Goal: Check status: Check status

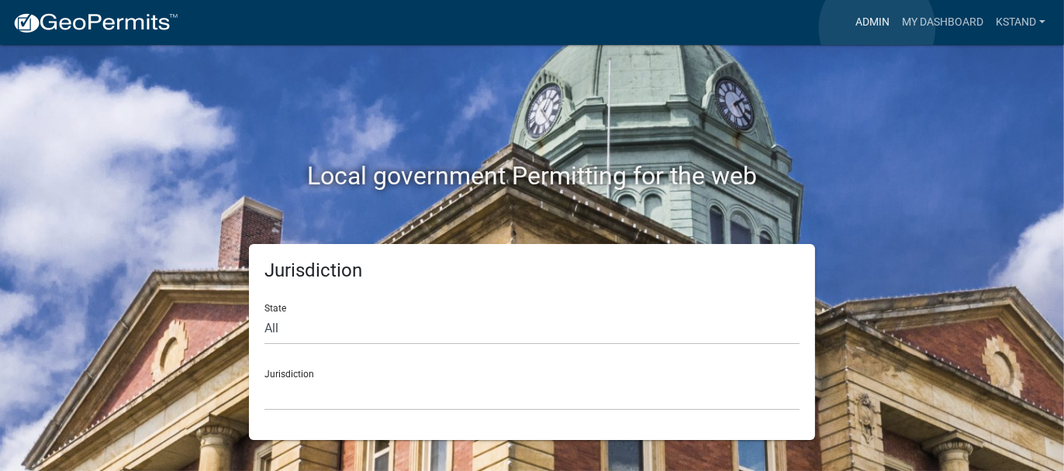
click at [877, 28] on link "Admin" at bounding box center [872, 22] width 47 height 29
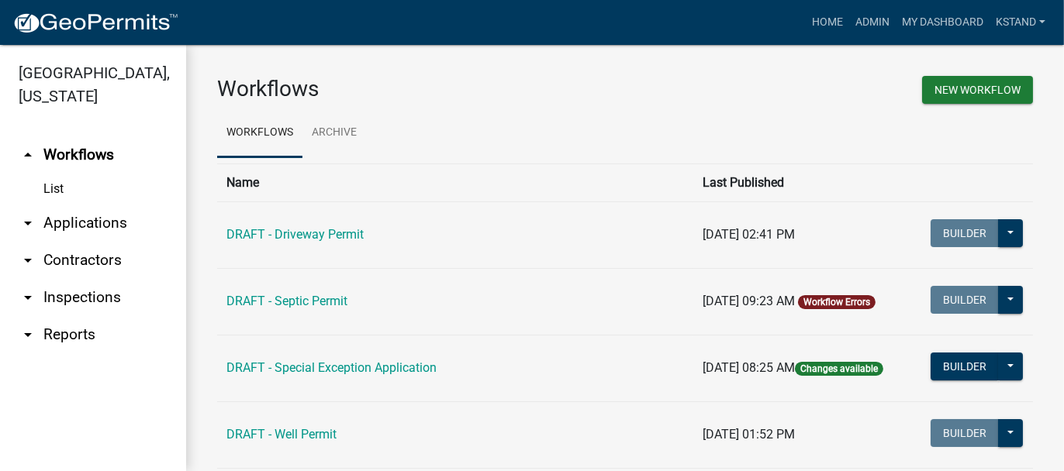
click at [89, 221] on link "arrow_drop_down Applications" at bounding box center [93, 223] width 186 height 37
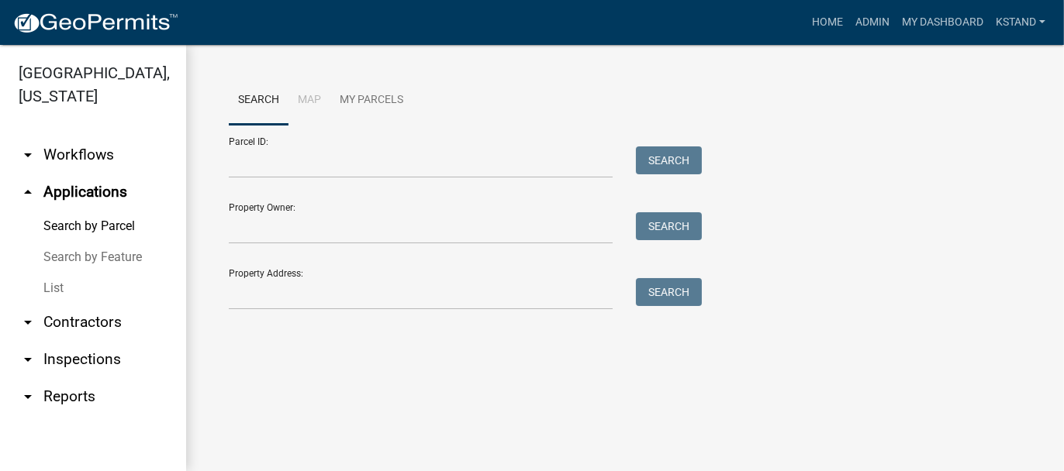
click at [43, 290] on link "List" at bounding box center [93, 288] width 186 height 31
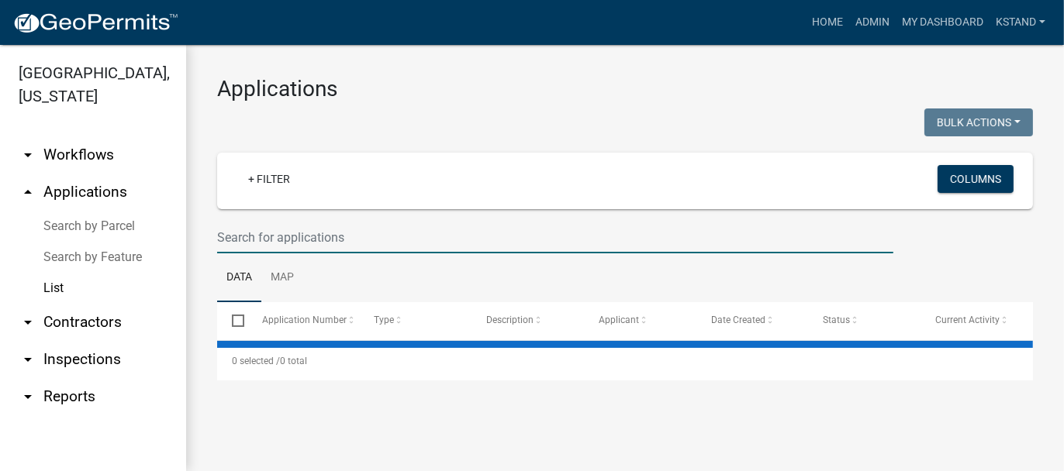
click at [264, 226] on input "text" at bounding box center [555, 238] width 676 height 32
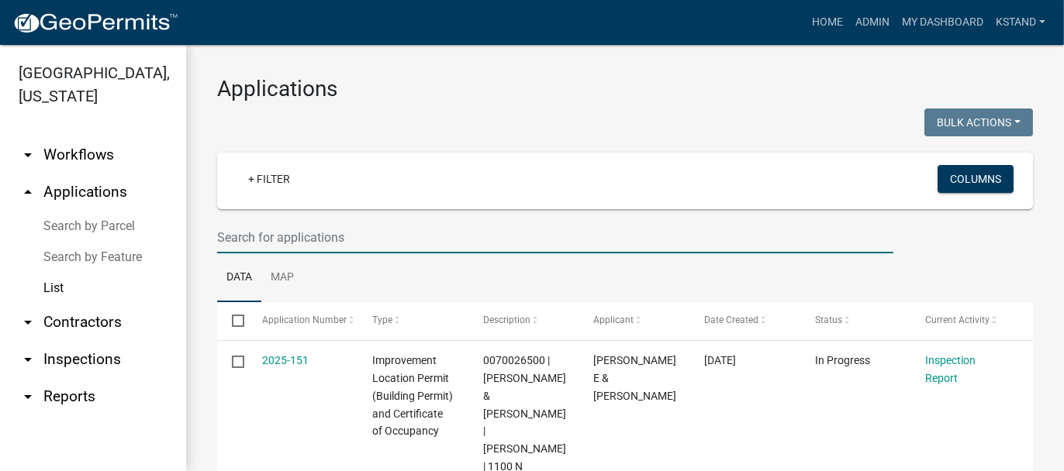
click at [223, 237] on input "text" at bounding box center [555, 238] width 676 height 32
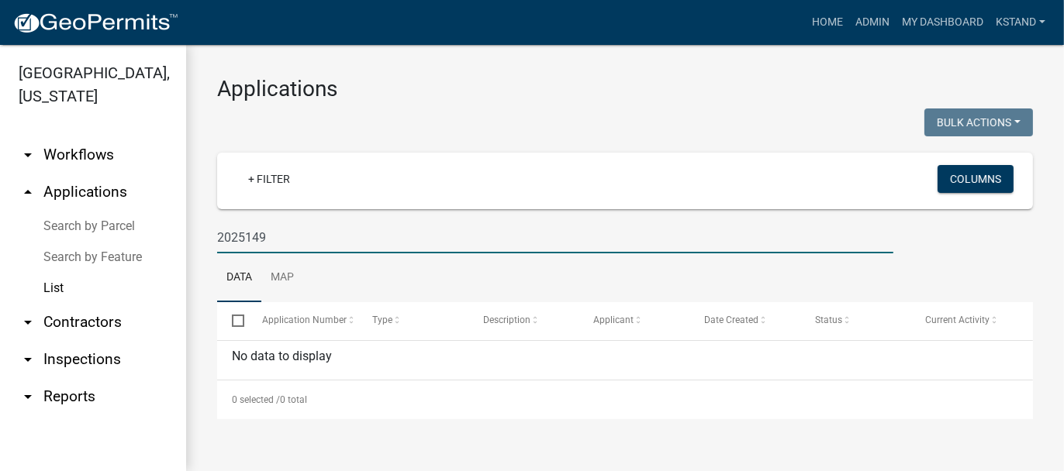
click at [244, 234] on input "2025149" at bounding box center [555, 238] width 676 height 32
type input "2025-149"
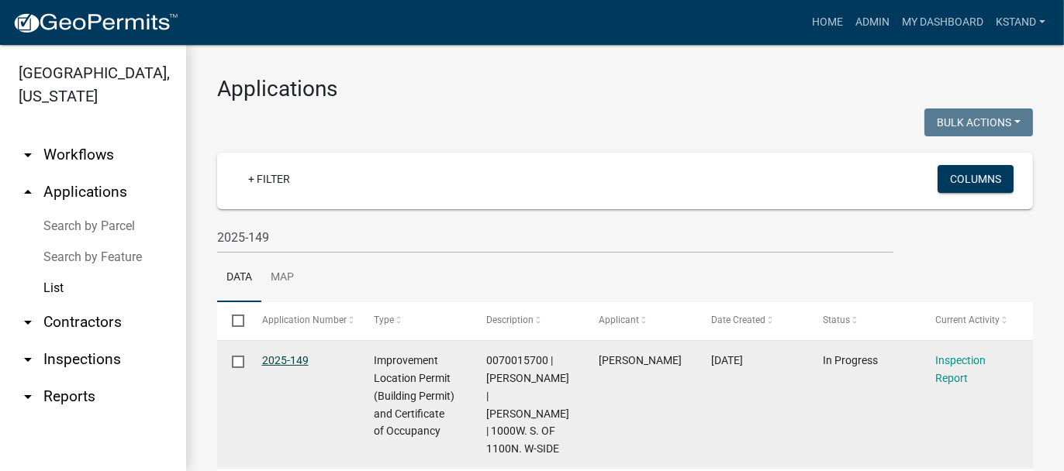
click at [292, 356] on link "2025-149" at bounding box center [285, 360] width 47 height 12
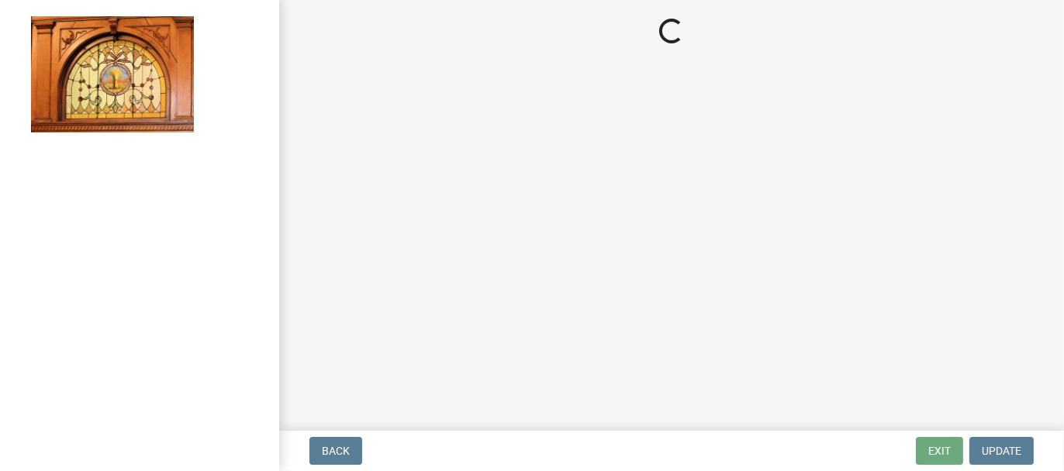
select select "62bb873c-c571-4454-ac8a-8c216551e2a3"
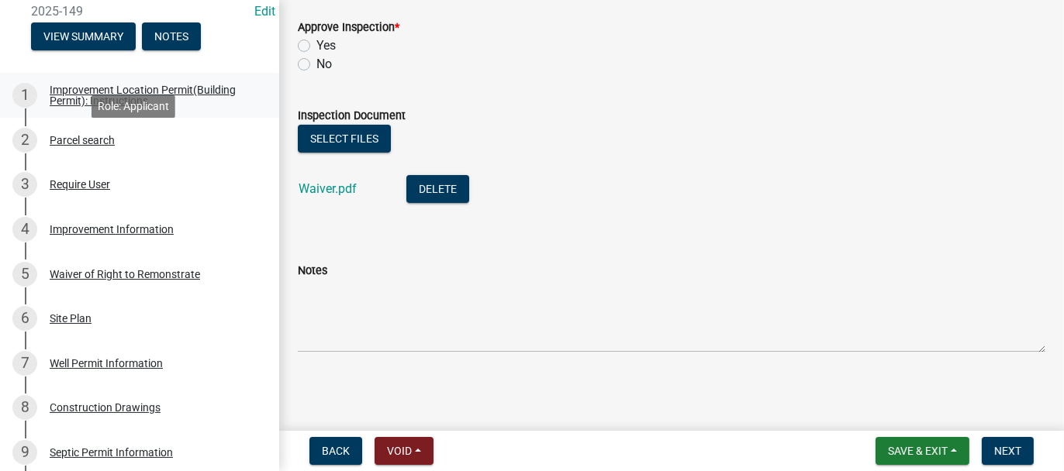
scroll to position [233, 0]
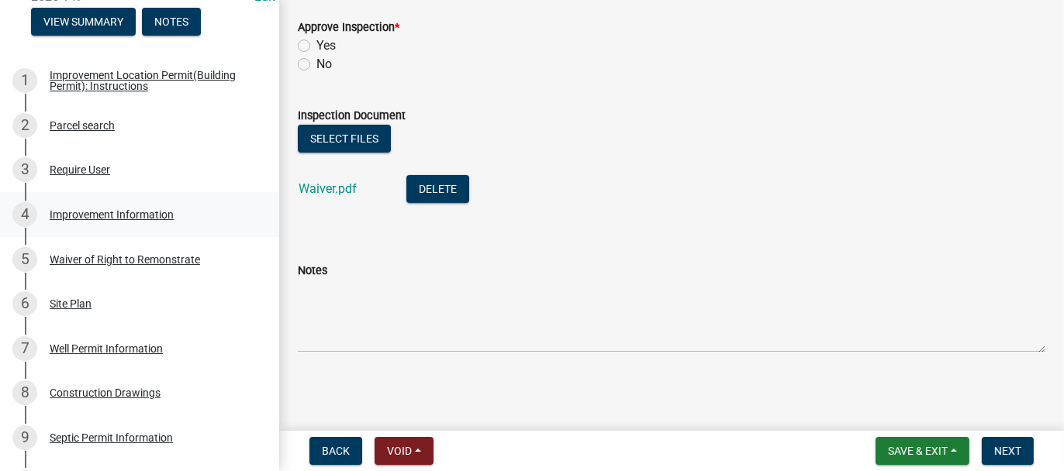
click at [102, 220] on div "Improvement Information" at bounding box center [112, 214] width 124 height 11
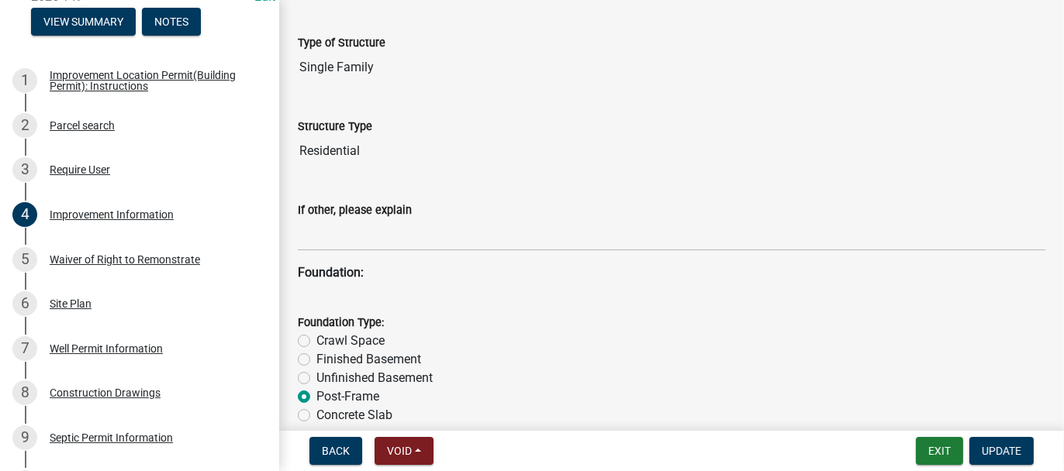
scroll to position [1241, 0]
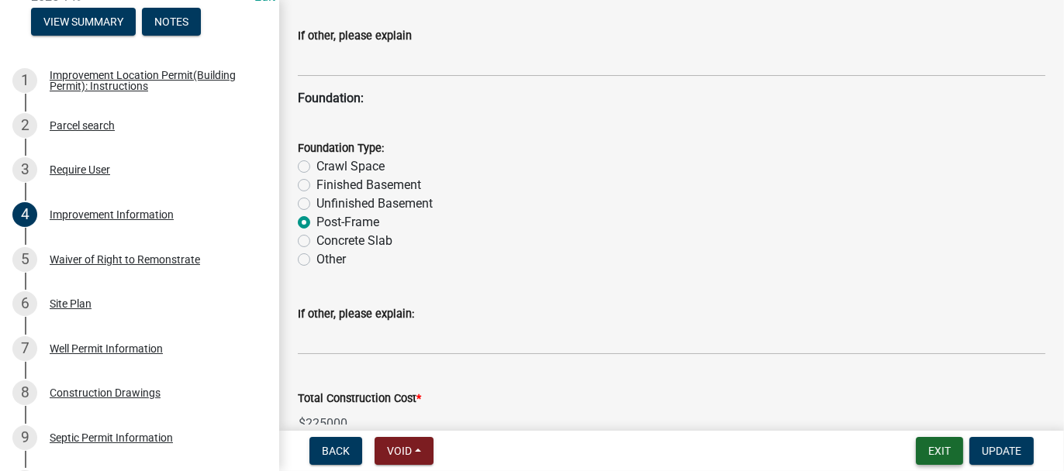
click at [937, 448] on button "Exit" at bounding box center [939, 451] width 47 height 28
